Goal: Navigation & Orientation: Understand site structure

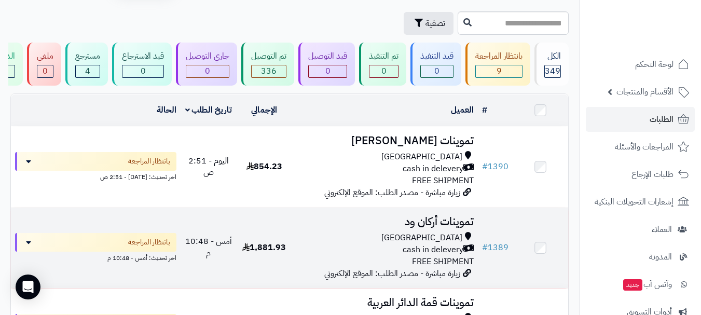
scroll to position [52, 0]
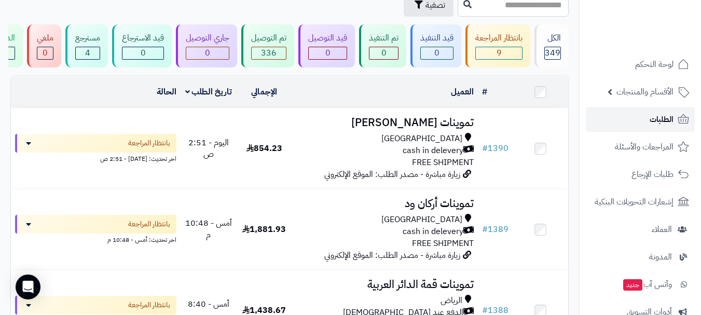
click at [631, 114] on link "الطلبات" at bounding box center [639, 119] width 109 height 25
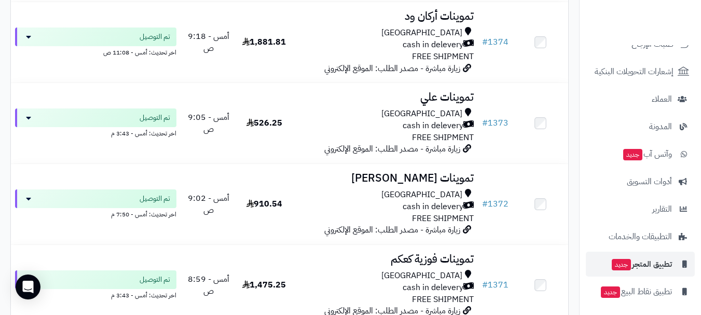
scroll to position [132, 0]
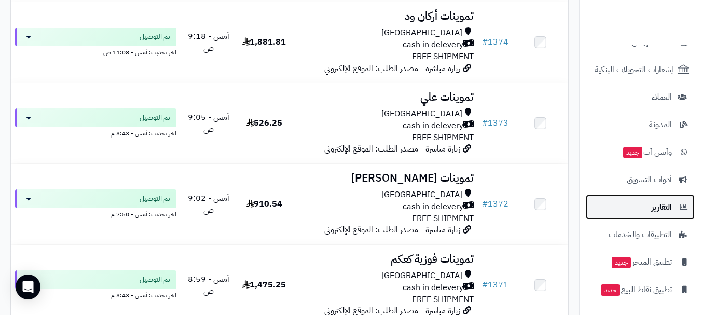
click at [655, 211] on span "التقارير" at bounding box center [661, 207] width 20 height 15
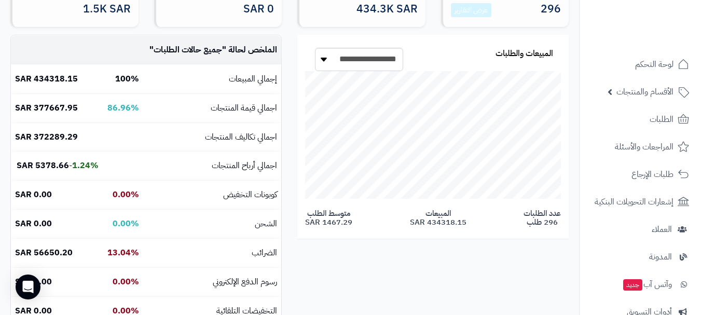
scroll to position [156, 0]
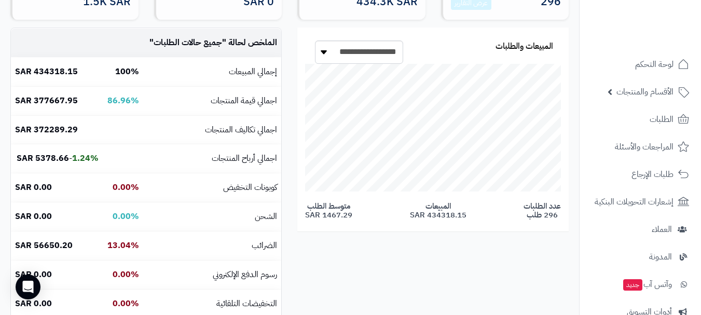
click at [390, 270] on div "**********" at bounding box center [289, 177] width 573 height 300
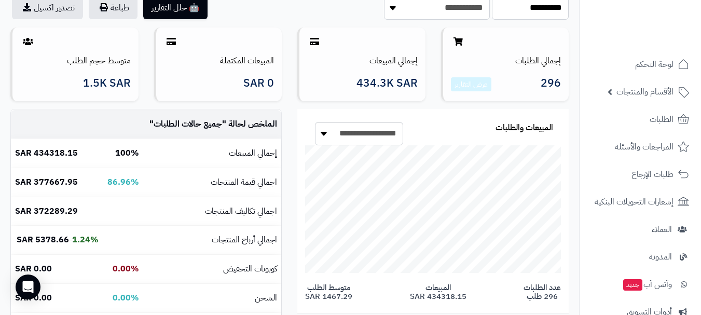
scroll to position [52, 0]
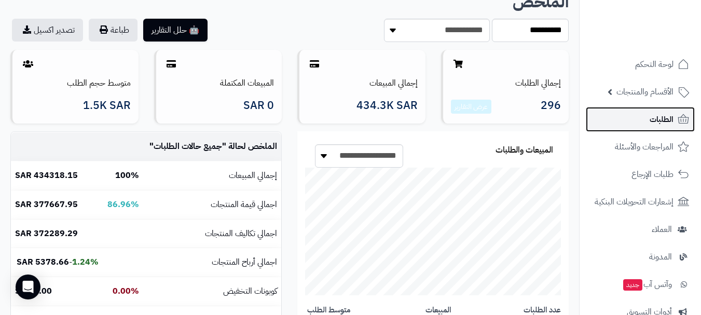
click at [667, 119] on span "الطلبات" at bounding box center [661, 119] width 24 height 15
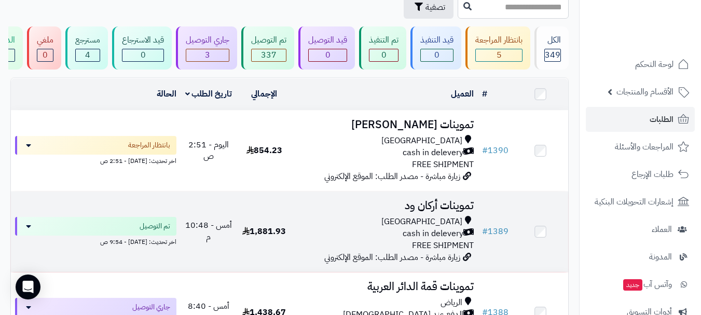
scroll to position [52, 0]
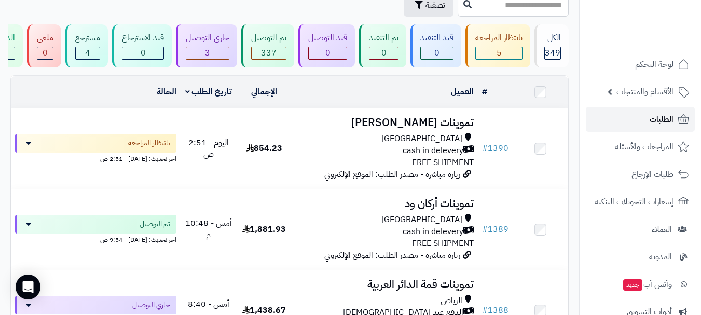
click at [624, 122] on link "الطلبات" at bounding box center [639, 119] width 109 height 25
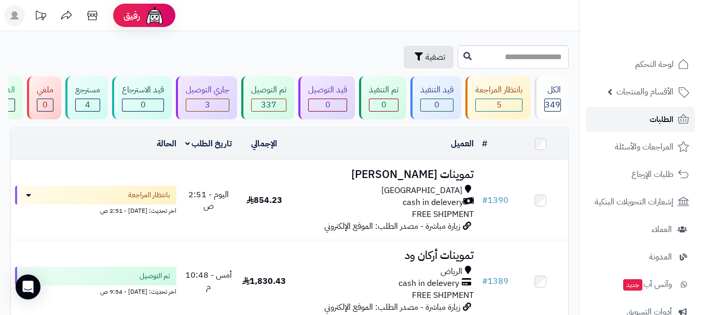
click at [653, 121] on span "الطلبات" at bounding box center [661, 119] width 24 height 15
